Goal: Obtain resource: Obtain resource

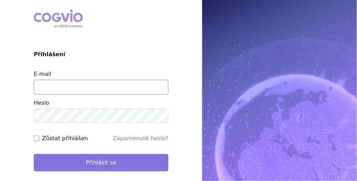
type input "[PERSON_NAME][EMAIL_ADDRESS][DOMAIN_NAME]"
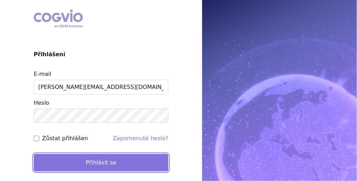
click at [122, 163] on button "Přihlásit se" at bounding box center [101, 163] width 135 height 18
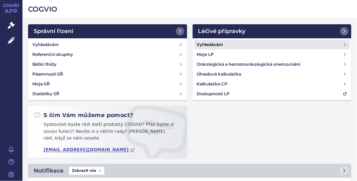
click at [227, 48] on link "Vyhledávání" at bounding box center [272, 45] width 156 height 10
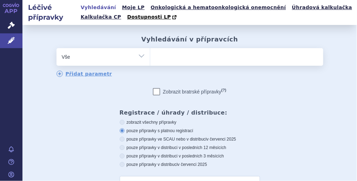
click at [171, 57] on ul at bounding box center [236, 55] width 173 height 15
click at [150, 57] on select at bounding box center [150, 57] width 0 height 18
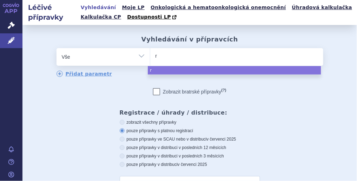
type input "ri"
type input "riva"
type input "rivaro"
type input "rivarox"
type input "rivaroxa"
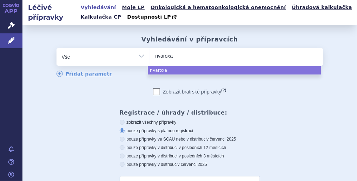
type input "rivaroxab"
type input "[MEDICAL_DATA]"
select select "[MEDICAL_DATA]"
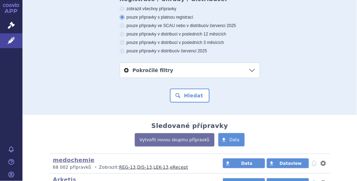
scroll to position [168, 0]
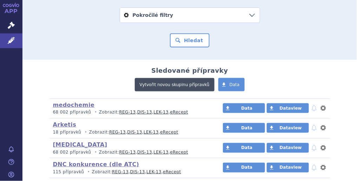
click at [182, 86] on link "Vytvořit novou skupinu přípravků" at bounding box center [175, 84] width 80 height 13
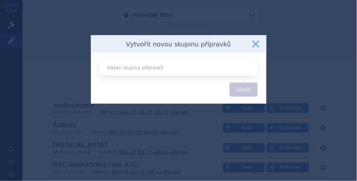
click at [257, 42] on button "zavřít" at bounding box center [256, 44] width 14 height 14
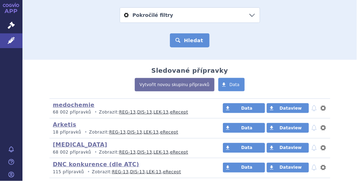
click at [186, 42] on button "Hledat" at bounding box center [190, 40] width 40 height 14
click at [199, 41] on button "Hledat" at bounding box center [190, 40] width 40 height 14
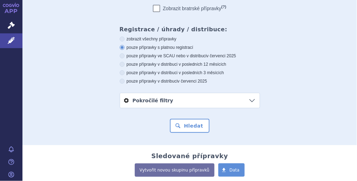
scroll to position [0, 0]
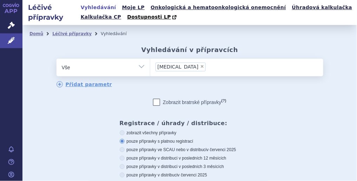
scroll to position [84, 0]
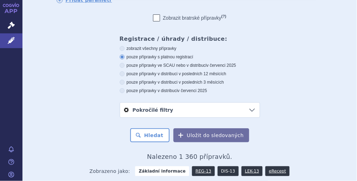
click at [221, 173] on link "DIS-13" at bounding box center [228, 171] width 21 height 10
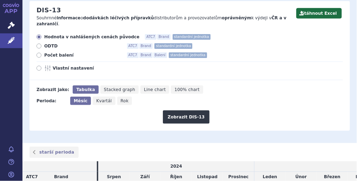
scroll to position [60, 0]
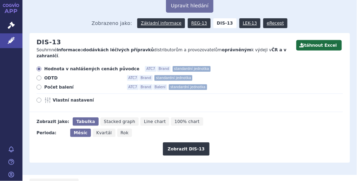
click at [38, 98] on icon at bounding box center [39, 100] width 5 height 5
click at [38, 99] on input "Vlastní nastavení" at bounding box center [39, 101] width 5 height 5
radio input "true"
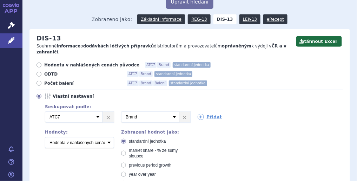
scroll to position [0, 0]
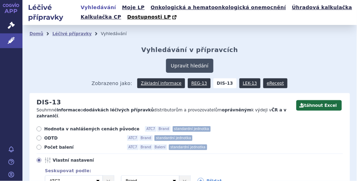
click at [191, 68] on button "Upravit hledání" at bounding box center [189, 66] width 47 height 14
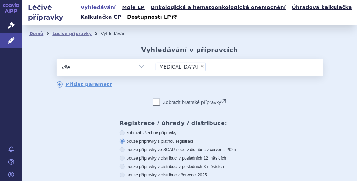
click at [208, 67] on input "rivaroxaban × rivaroxaban" at bounding box center [210, 66] width 4 height 9
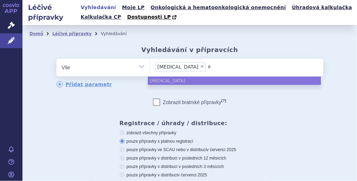
type input "ap"
type input "api"
type input "apix"
type input "apixa"
type input "apixab"
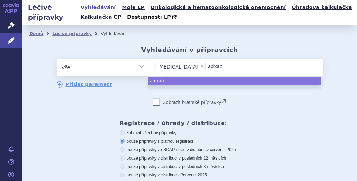
type input "apixaba"
type input "[MEDICAL_DATA]"
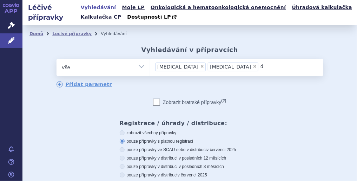
type input "da"
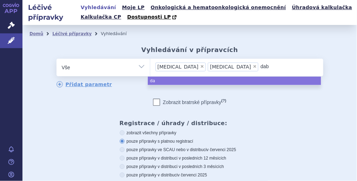
type input "dabi"
type input "dabig"
type input "dabigagt"
type input "dabigagtr"
type input "dabigagt"
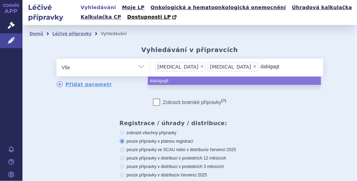
type input "dabigag"
type input "dabiga"
type input "dabigat"
type input "dabigatra"
type input "[MEDICAL_DATA]"
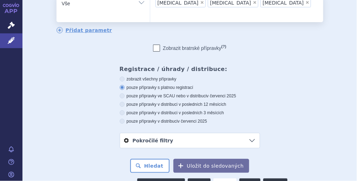
scroll to position [140, 0]
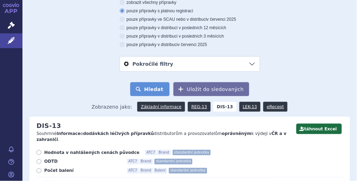
click at [154, 82] on button "Hledat" at bounding box center [150, 89] width 40 height 14
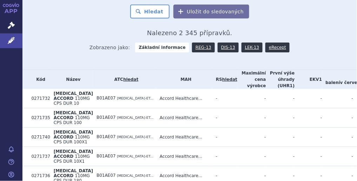
scroll to position [168, 0]
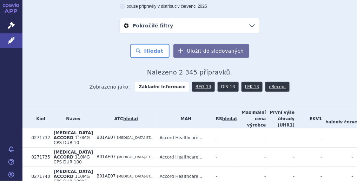
click at [220, 87] on link "DIS-13" at bounding box center [228, 87] width 21 height 10
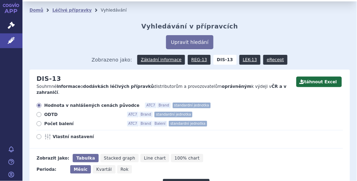
scroll to position [56, 0]
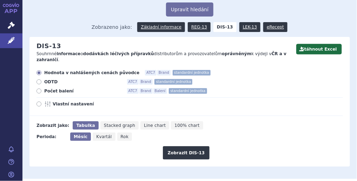
click at [38, 101] on icon at bounding box center [39, 103] width 5 height 5
click at [38, 102] on input "Vlastní nastavení" at bounding box center [39, 104] width 5 height 5
radio input "true"
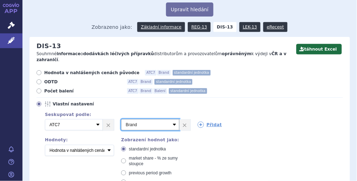
click at [174, 120] on select "Vyberte groupování ATC3 ATC5 ATC7 Brand Balení SÚKL kód MAH VPOIS Referenční sk…" at bounding box center [150, 124] width 58 height 11
click at [209, 121] on link "Přidat" at bounding box center [210, 124] width 25 height 6
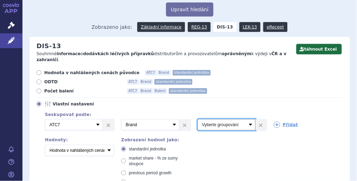
click at [247, 119] on select "Vyberte groupování ATC3 ATC5 ATC7 Brand Balení SÚKL kód MAH VPOIS Referenční sk…" at bounding box center [227, 124] width 58 height 11
select select "mah"
click at [198, 119] on select "Vyberte groupování ATC3 ATC5 ATC7 Brand Balení SÚKL kód MAH VPOIS Referenční sk…" at bounding box center [227, 124] width 58 height 11
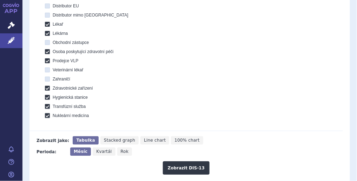
scroll to position [337, 0]
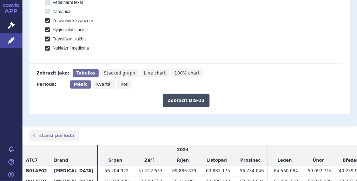
click at [190, 96] on button "Zobrazit DIS-13" at bounding box center [186, 100] width 47 height 13
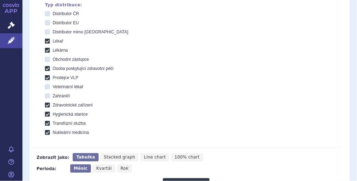
scroll to position [393, 0]
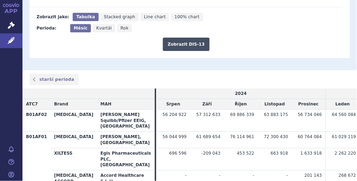
click at [186, 38] on button "Zobrazit DIS-13" at bounding box center [186, 44] width 47 height 13
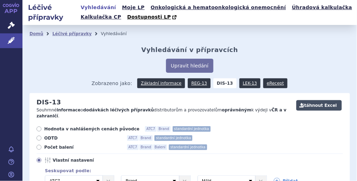
click at [320, 106] on button "Stáhnout Excel" at bounding box center [319, 105] width 46 height 11
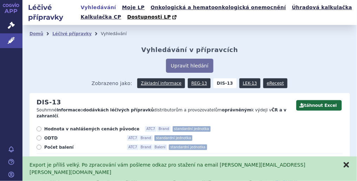
click at [346, 168] on button "zavřít" at bounding box center [346, 164] width 7 height 7
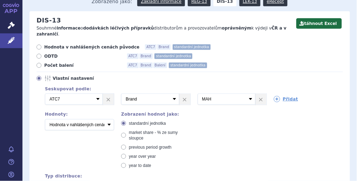
scroll to position [84, 0]
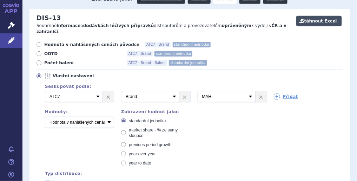
click at [323, 23] on button "Stáhnout Excel" at bounding box center [319, 21] width 46 height 11
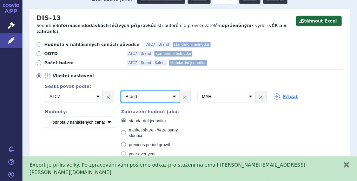
click at [173, 91] on select "Vyberte groupování ATC3 ATC5 ATC7 Brand Balení SÚKL kód MAH VPOIS Referenční sk…" at bounding box center [150, 96] width 58 height 11
select select "mah"
click at [121, 91] on select "Vyberte groupování ATC3 ATC5 ATC7 Brand Balení SÚKL kód MAH VPOIS Referenční sk…" at bounding box center [150, 96] width 58 height 11
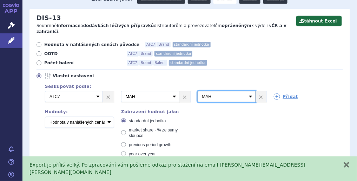
click at [249, 91] on select "Vyberte groupování ATC3 ATC5 ATC7 Brand Balení SÚKL kód MAH VPOIS Referenční sk…" at bounding box center [227, 96] width 58 height 11
select select "brand"
click at [198, 91] on select "Vyberte groupování ATC3 ATC5 ATC7 Brand Balení SÚKL kód MAH VPOIS Referenční sk…" at bounding box center [227, 96] width 58 height 11
click at [283, 93] on link "Přidat" at bounding box center [286, 96] width 25 height 6
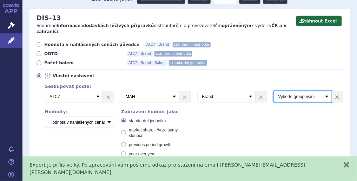
click at [321, 91] on select "Vyberte groupování ATC3 ATC5 ATC7 Brand Balení SÚKL kód MAH VPOIS Referenční sk…" at bounding box center [303, 96] width 58 height 11
select select "package"
click at [274, 91] on select "Vyberte groupování ATC3 ATC5 ATC7 Brand Balení SÚKL kód MAH VPOIS Referenční sk…" at bounding box center [303, 96] width 58 height 11
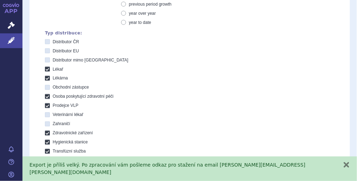
scroll to position [365, 0]
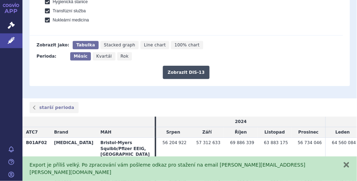
click at [196, 67] on button "Zobrazit DIS-13" at bounding box center [186, 72] width 47 height 13
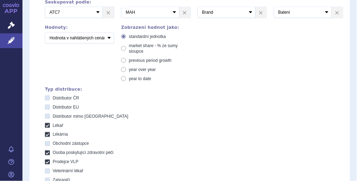
scroll to position [56, 0]
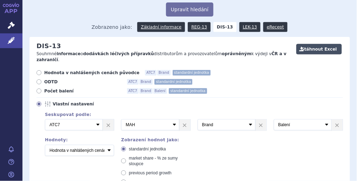
click at [318, 49] on button "Stáhnout Excel" at bounding box center [319, 49] width 46 height 11
